Goal: Transaction & Acquisition: Purchase product/service

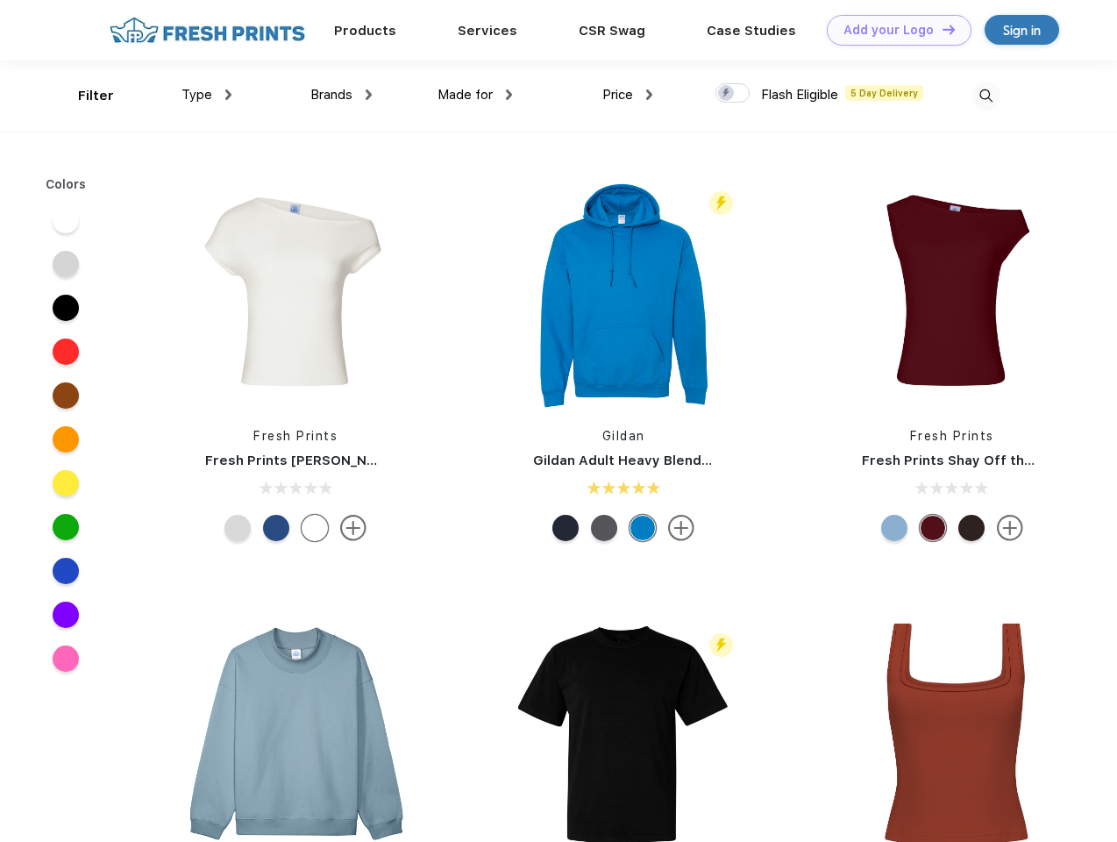
click at [893, 30] on link "Add your Logo Design Tool" at bounding box center [899, 30] width 145 height 31
click at [0, 0] on div "Design Tool" at bounding box center [0, 0] width 0 height 0
click at [941, 29] on link "Add your Logo Design Tool" at bounding box center [899, 30] width 145 height 31
click at [84, 96] on div "Filter" at bounding box center [96, 96] width 36 height 20
click at [207, 95] on span "Type" at bounding box center [197, 95] width 31 height 16
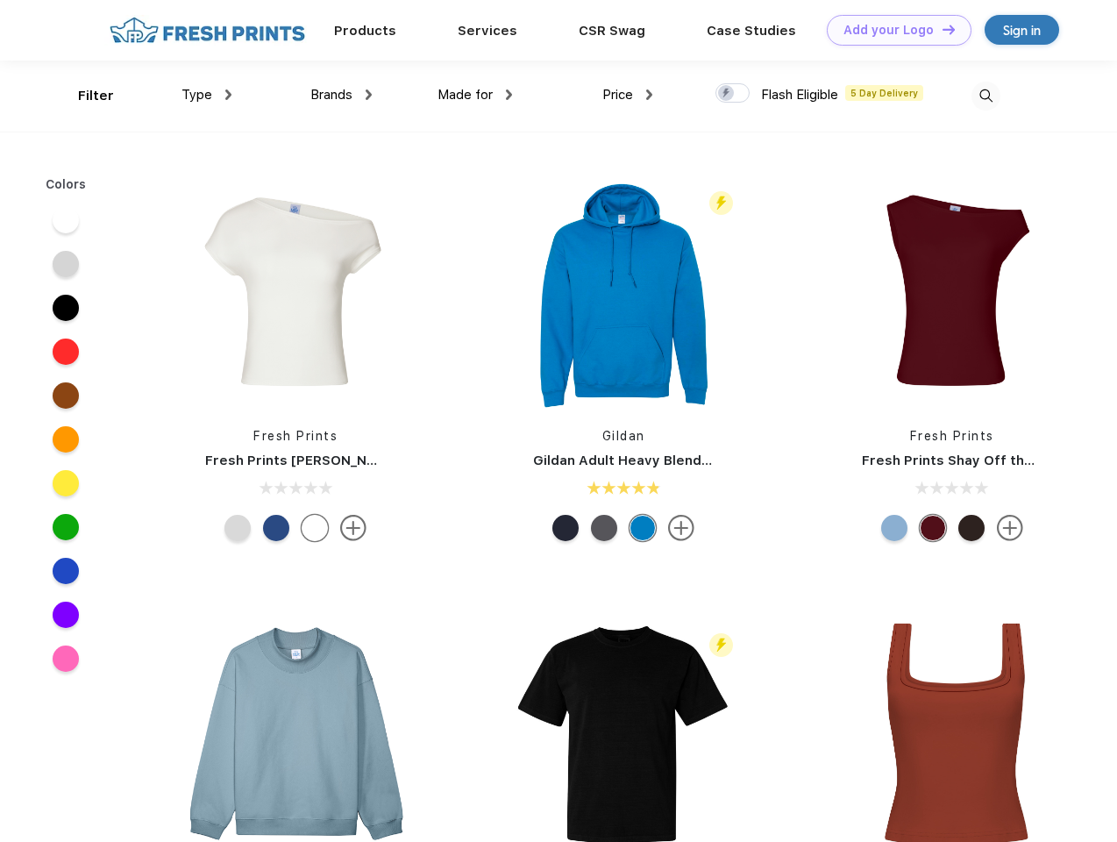
click at [341, 95] on span "Brands" at bounding box center [331, 95] width 42 height 16
click at [475, 95] on span "Made for" at bounding box center [465, 95] width 55 height 16
click at [628, 95] on span "Price" at bounding box center [617, 95] width 31 height 16
click at [733, 94] on div at bounding box center [733, 92] width 34 height 19
click at [727, 94] on input "checkbox" at bounding box center [721, 87] width 11 height 11
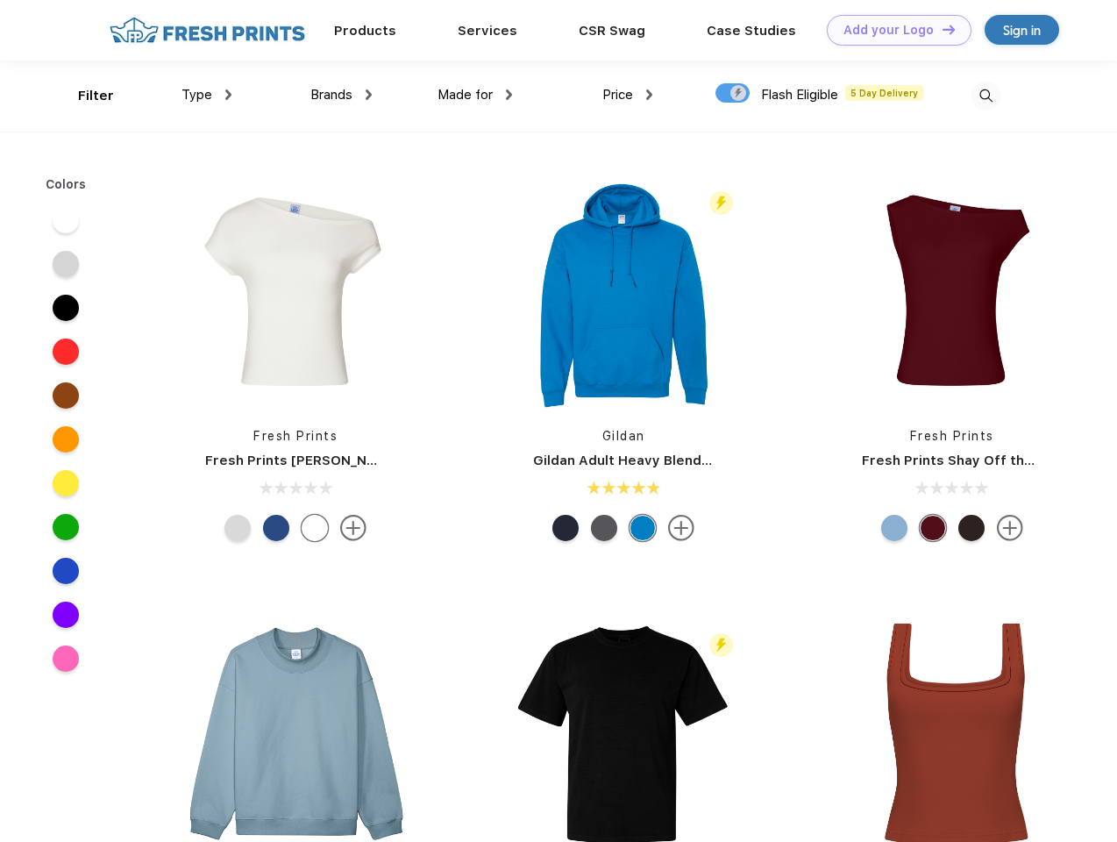
click at [986, 96] on img at bounding box center [986, 96] width 29 height 29
